Goal: Find specific page/section: Locate item on page

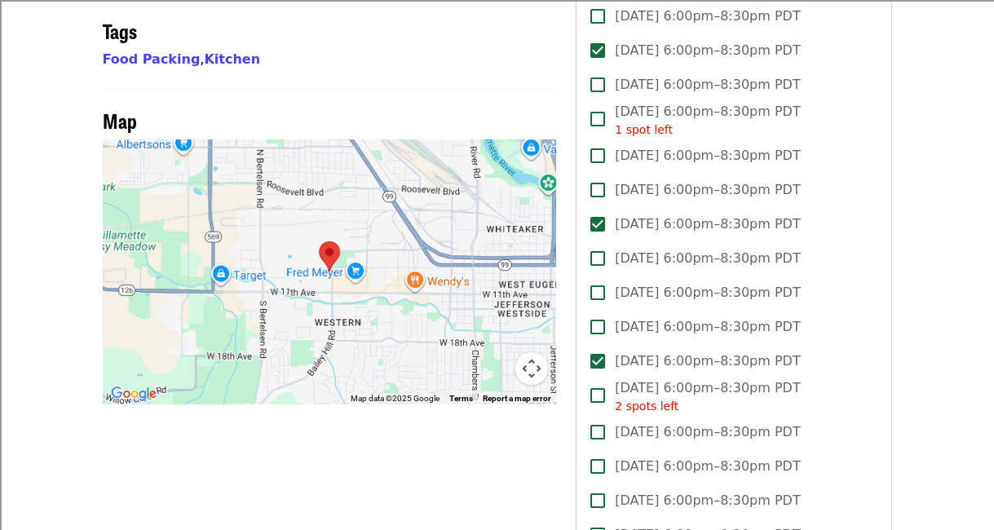
click at [535, 352] on button "Map camera controls" at bounding box center [531, 368] width 33 height 33
click at [528, 352] on button "Map camera controls" at bounding box center [531, 368] width 33 height 33
click at [530, 352] on button "Map camera controls" at bounding box center [531, 368] width 33 height 33
click at [486, 271] on button "Zoom in" at bounding box center [491, 287] width 33 height 33
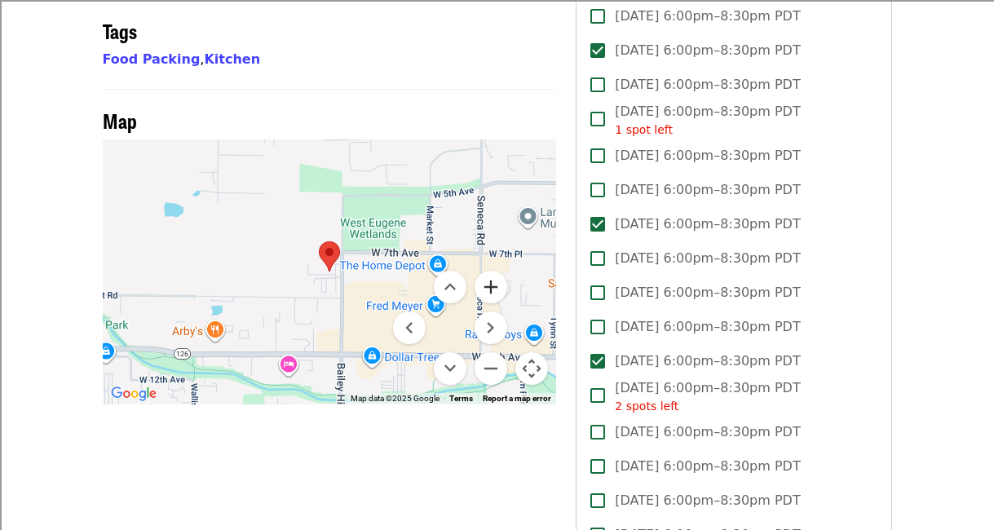
click at [486, 271] on button "Zoom in" at bounding box center [491, 287] width 33 height 33
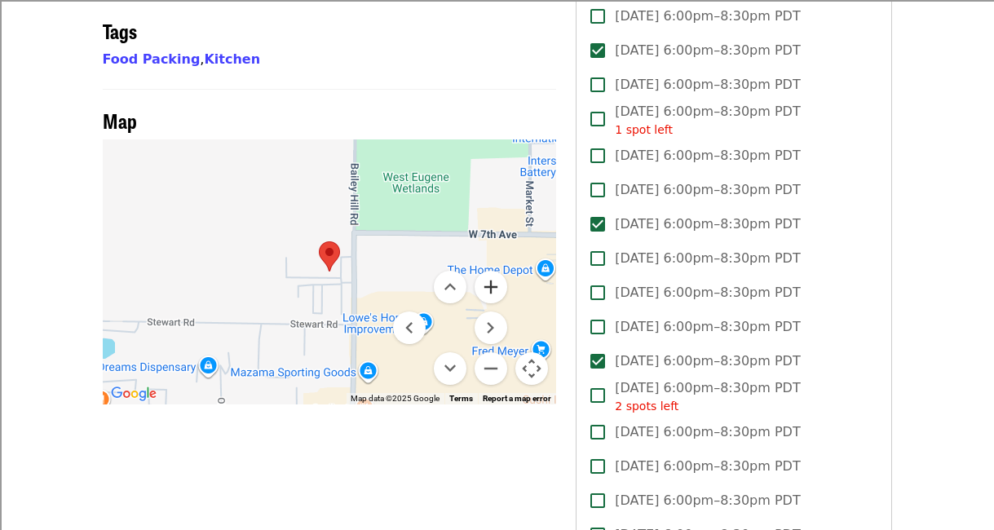
click at [486, 271] on button "Zoom in" at bounding box center [491, 287] width 33 height 33
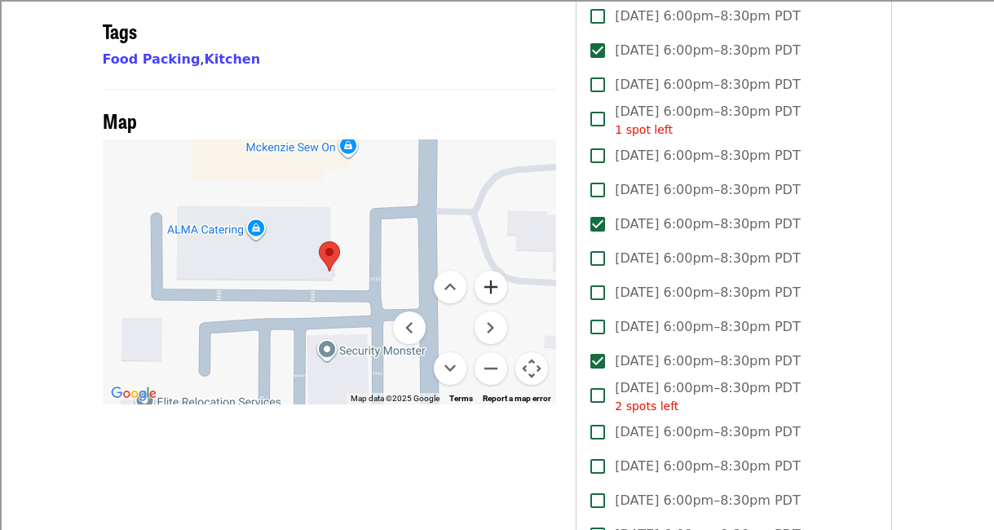
click at [486, 271] on button "Zoom in" at bounding box center [491, 287] width 33 height 33
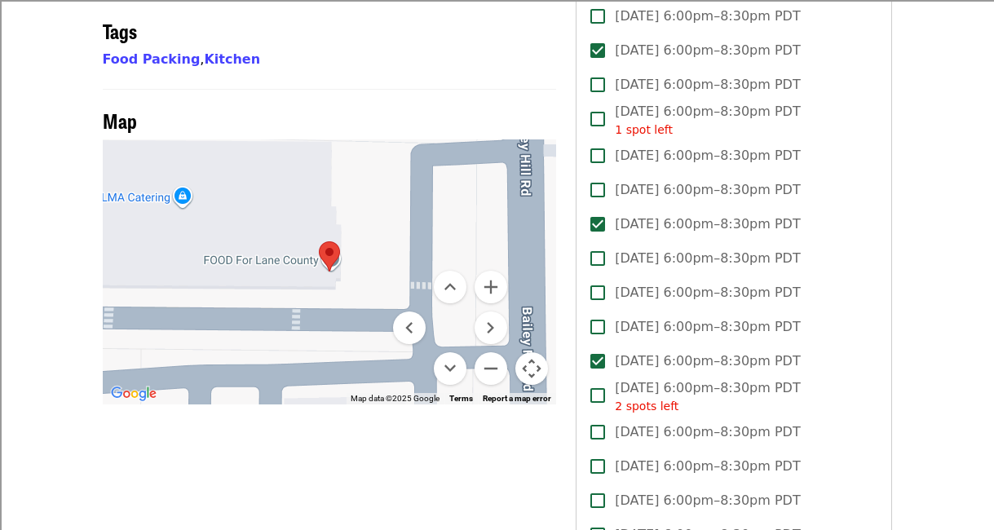
drag, startPoint x: 360, startPoint y: 269, endPoint x: 337, endPoint y: 258, distance: 26.3
click at [336, 257] on div at bounding box center [330, 271] width 454 height 265
click at [349, 239] on div at bounding box center [330, 271] width 454 height 265
click at [489, 352] on button "Zoom out" at bounding box center [491, 368] width 33 height 33
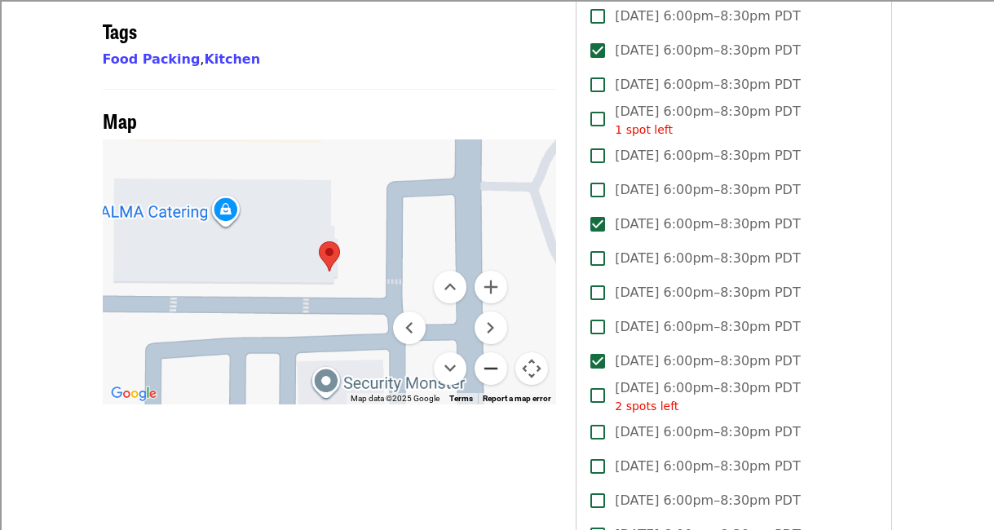
click at [489, 352] on button "Zoom out" at bounding box center [491, 368] width 33 height 33
